Goal: Task Accomplishment & Management: Complete application form

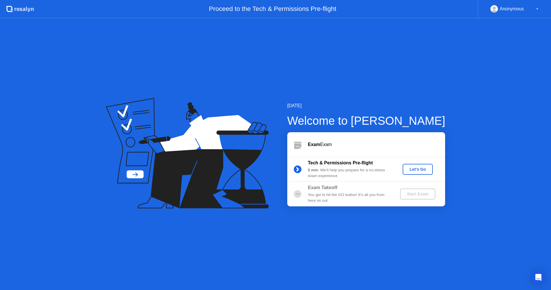
click at [421, 170] on div "Let's Go" at bounding box center [418, 169] width 26 height 5
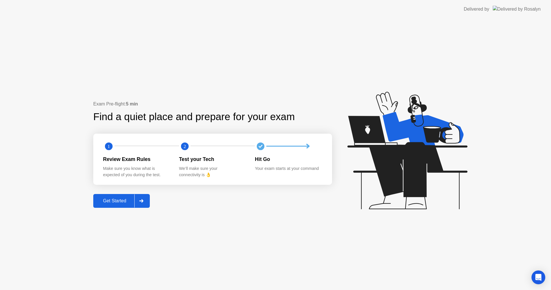
click at [113, 200] on div "Get Started" at bounding box center [114, 200] width 39 height 5
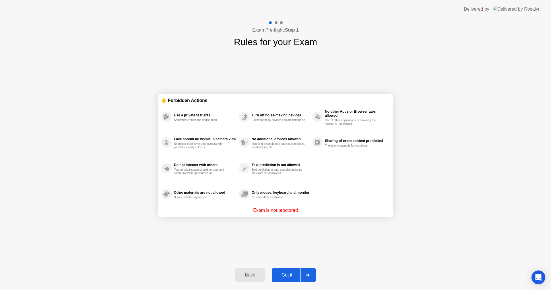
click at [294, 272] on div "Got it" at bounding box center [286, 274] width 27 height 5
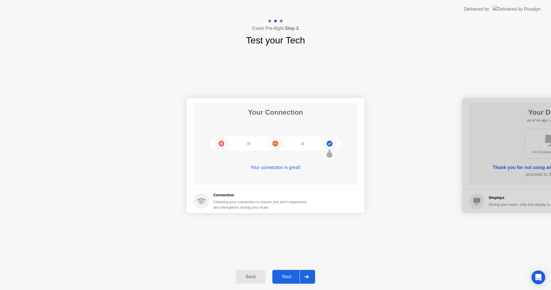
click at [288, 274] on div "Next" at bounding box center [287, 276] width 26 height 5
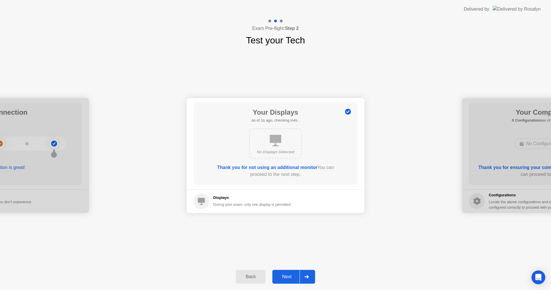
click at [288, 274] on div "Next" at bounding box center [287, 276] width 26 height 5
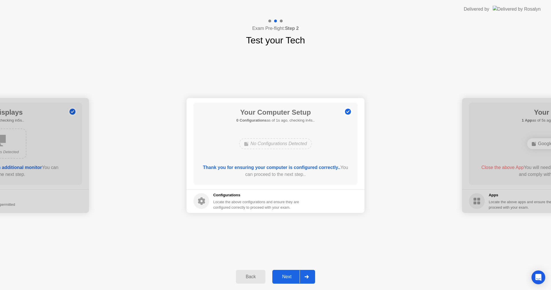
click at [288, 274] on div "Next" at bounding box center [287, 276] width 26 height 5
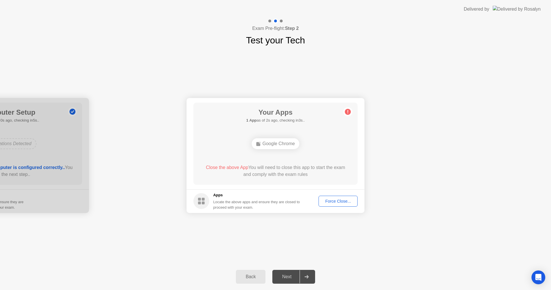
click at [333, 201] on div "Force Close..." at bounding box center [338, 201] width 35 height 5
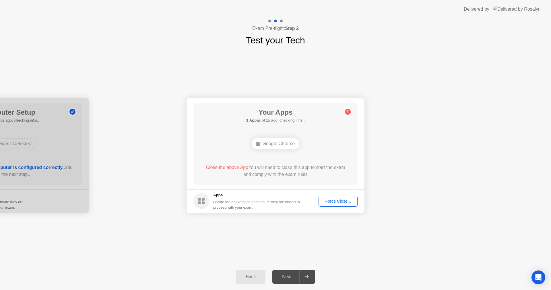
click at [330, 201] on div "Force Close..." at bounding box center [338, 201] width 35 height 5
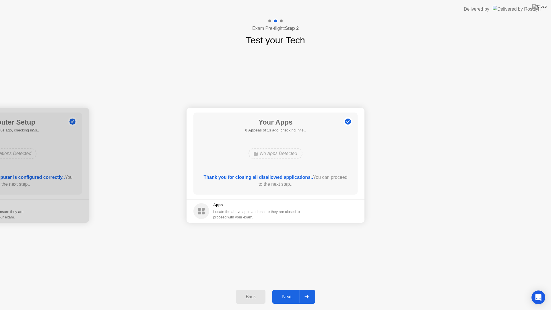
click at [286, 289] on div "Next" at bounding box center [287, 296] width 26 height 5
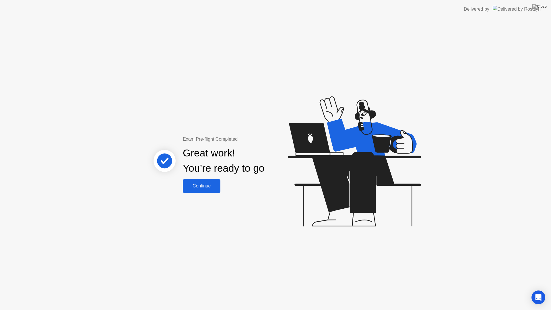
click at [209, 190] on button "Continue" at bounding box center [202, 186] width 38 height 14
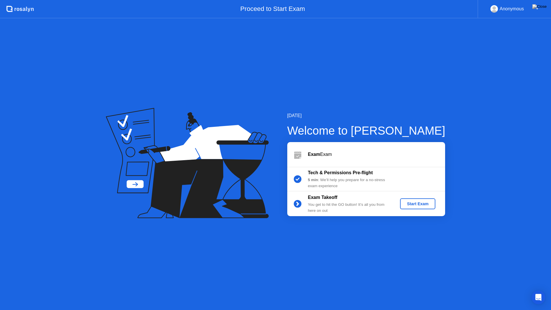
click at [414, 203] on div "Start Exam" at bounding box center [417, 203] width 31 height 5
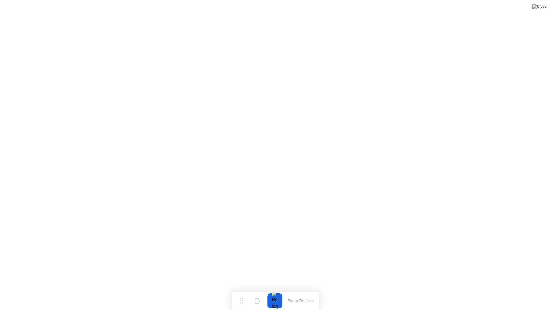
click at [299, 289] on button "Exam Rules" at bounding box center [301, 300] width 30 height 5
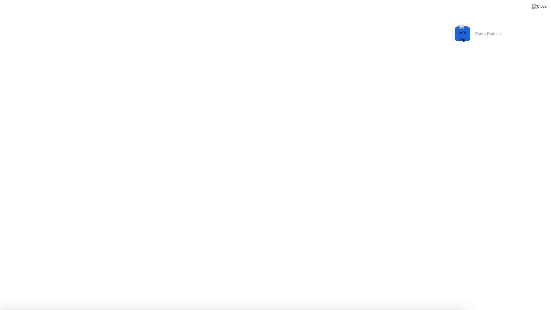
click at [482, 34] on button "Exam Rules" at bounding box center [489, 33] width 30 height 5
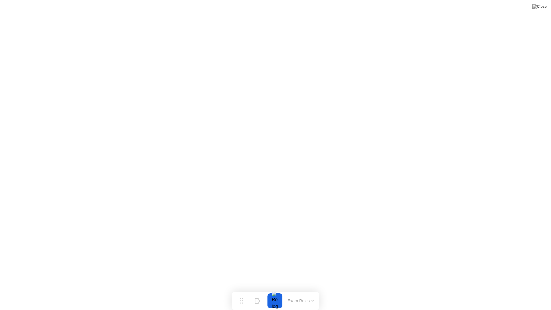
click at [275, 289] on div at bounding box center [275, 300] width 12 height 15
click at [306, 289] on button "Exam Rules" at bounding box center [301, 300] width 30 height 5
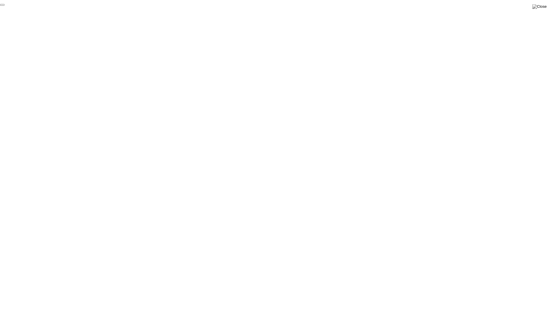
click div "End Proctoring Session"
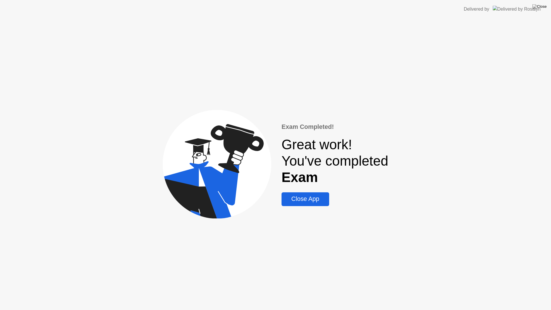
click at [315, 202] on div "Close App" at bounding box center [305, 198] width 44 height 7
